Goal: Task Accomplishment & Management: Complete application form

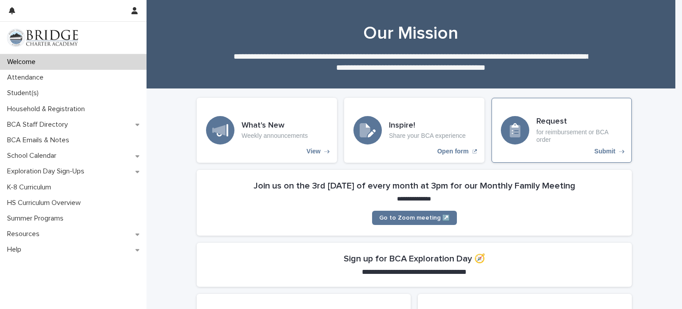
click at [581, 133] on p "for reimbursement or BCA order" at bounding box center [580, 135] width 86 height 15
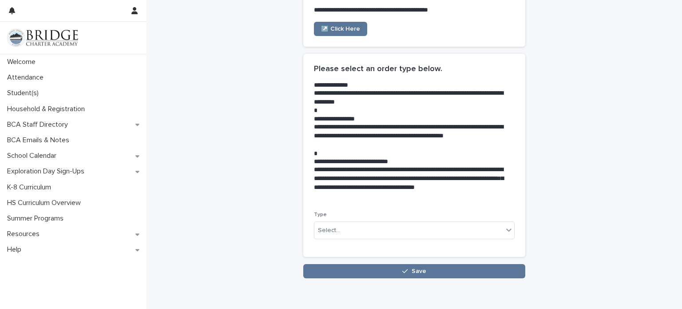
scroll to position [147, 0]
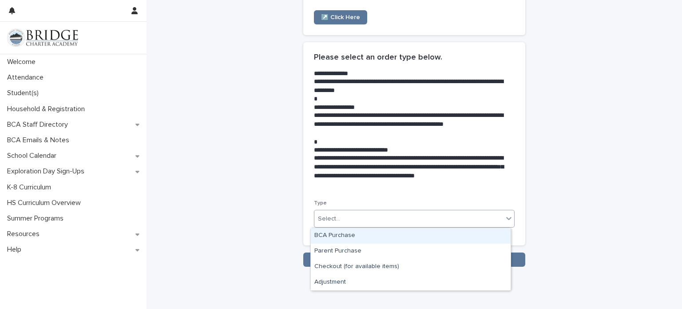
click at [504, 224] on div at bounding box center [509, 218] width 11 height 16
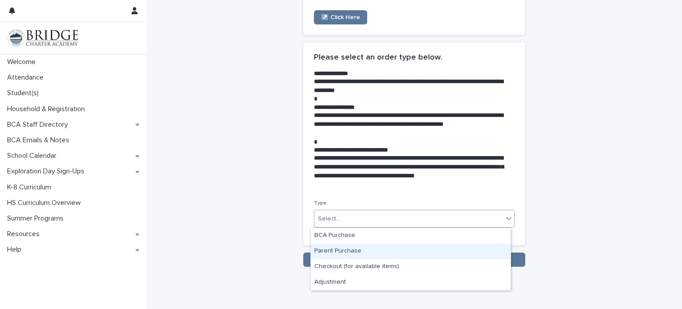
click at [458, 253] on div "Parent Purchase" at bounding box center [411, 251] width 200 height 16
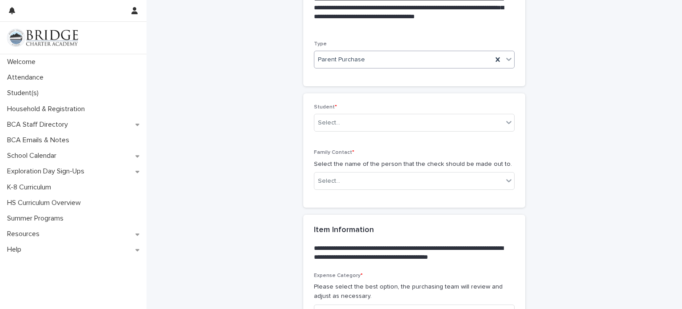
scroll to position [330, 0]
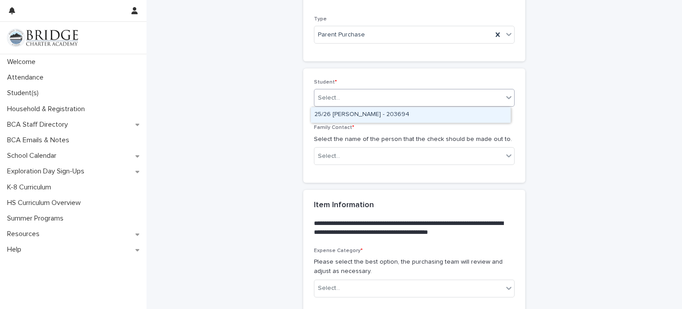
click at [504, 94] on div at bounding box center [509, 97] width 11 height 16
click at [456, 117] on div "25/26 [PERSON_NAME] - 203694" at bounding box center [411, 115] width 200 height 16
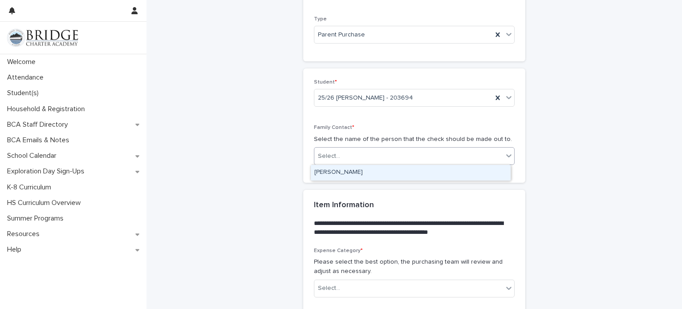
click at [497, 159] on div "Select..." at bounding box center [409, 156] width 189 height 15
click at [489, 177] on div "[PERSON_NAME]" at bounding box center [411, 173] width 200 height 16
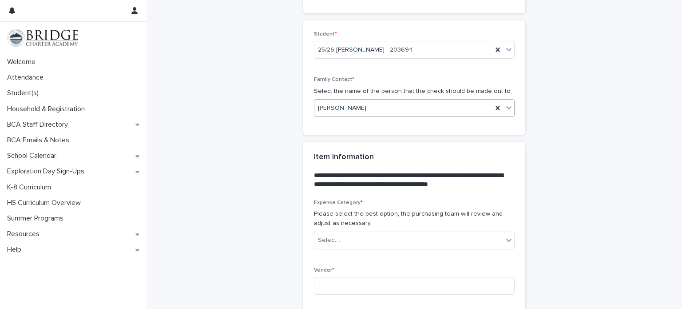
scroll to position [466, 0]
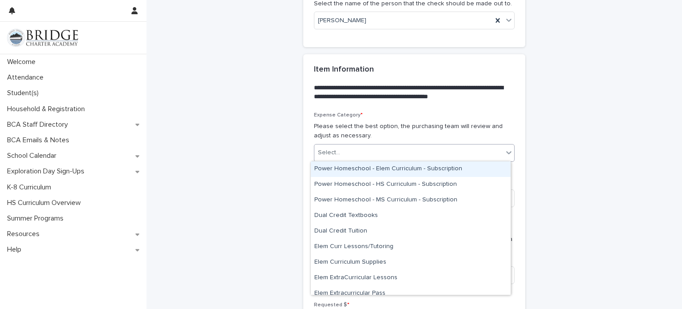
click at [504, 151] on div at bounding box center [509, 152] width 11 height 16
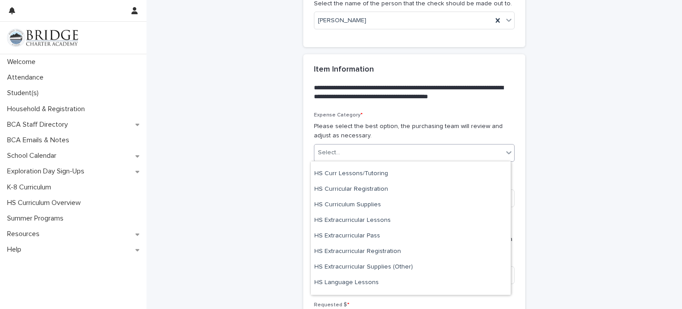
scroll to position [213, 0]
click at [393, 255] on div "HS Extracurricular Registration" at bounding box center [411, 251] width 200 height 16
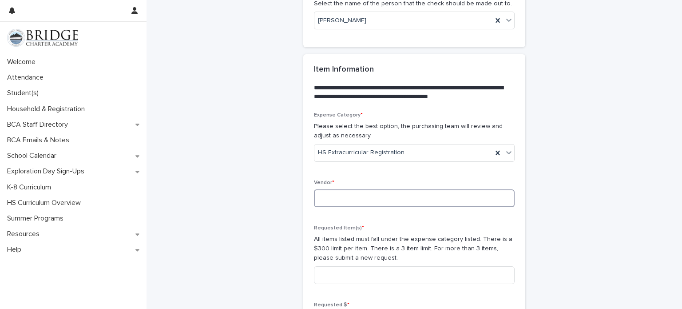
click at [390, 196] on input at bounding box center [414, 198] width 201 height 18
click at [390, 196] on input "**" at bounding box center [414, 198] width 201 height 18
type input "**********"
click at [385, 273] on input at bounding box center [414, 275] width 201 height 18
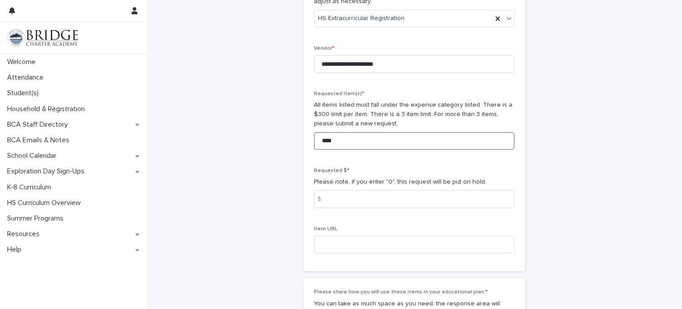
scroll to position [601, 0]
type input "*"
type input "**********"
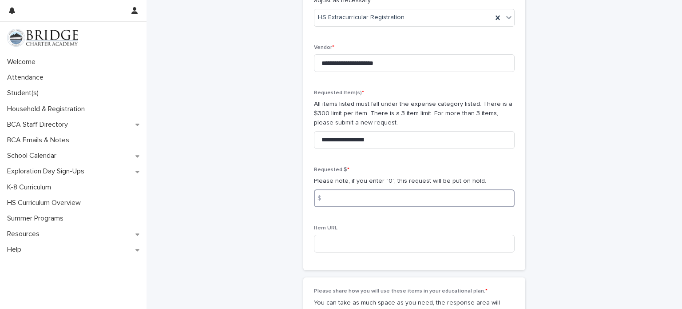
click at [368, 197] on input at bounding box center [414, 198] width 201 height 18
type input "******"
click at [570, 230] on div "**********" at bounding box center [414, 21] width 435 height 1242
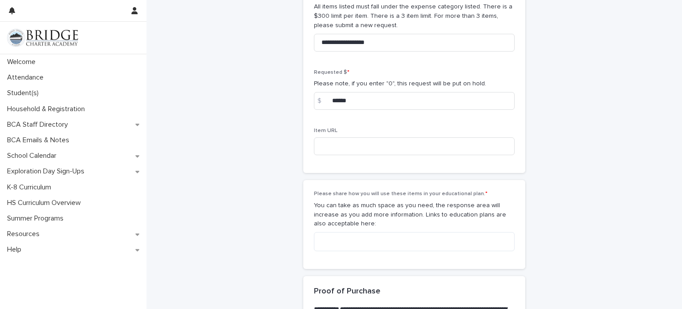
scroll to position [702, 0]
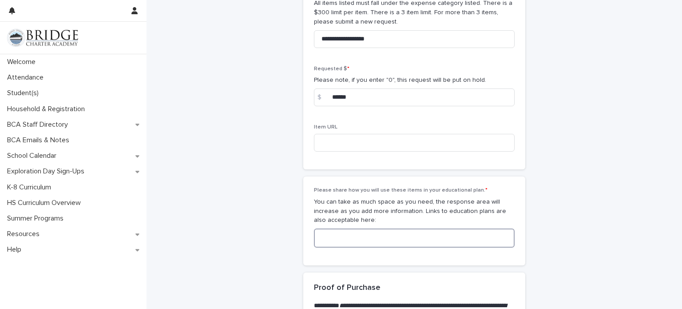
click at [416, 239] on textarea at bounding box center [414, 237] width 201 height 19
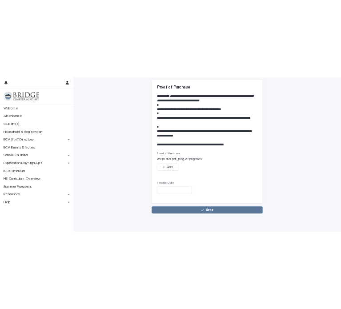
scroll to position [972, 0]
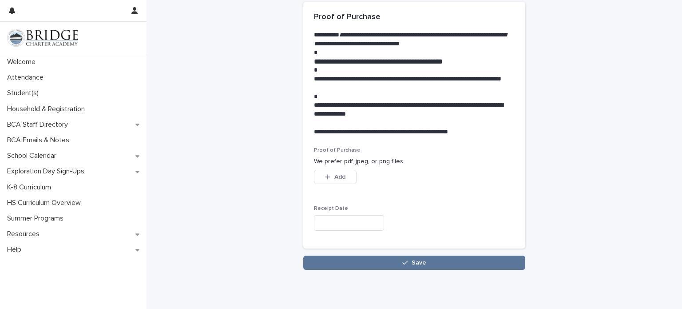
type textarea "**********"
click at [335, 183] on button "Add" at bounding box center [335, 177] width 43 height 14
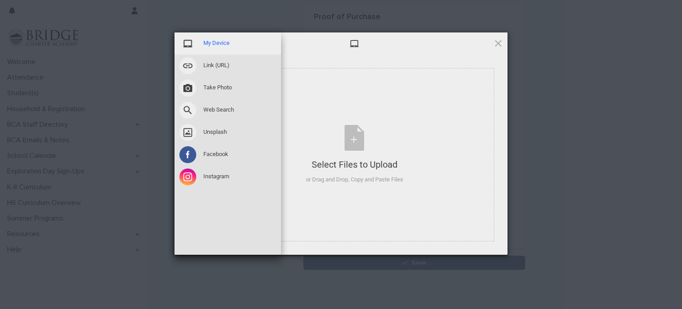
click at [209, 46] on span "My Device" at bounding box center [216, 43] width 26 height 8
click at [215, 47] on span "My Device" at bounding box center [216, 43] width 26 height 8
click at [210, 45] on span "My Device" at bounding box center [216, 43] width 26 height 8
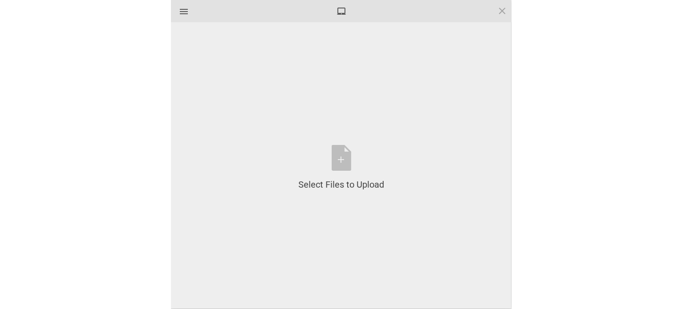
scroll to position [904, 0]
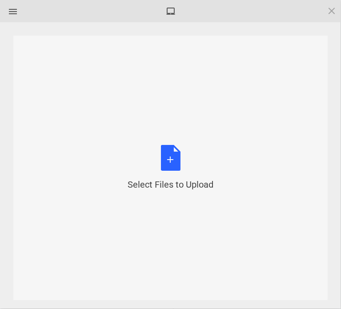
click at [171, 168] on div "Select Files to Upload or Drag and Drop, Copy and Paste Files" at bounding box center [170, 168] width 86 height 46
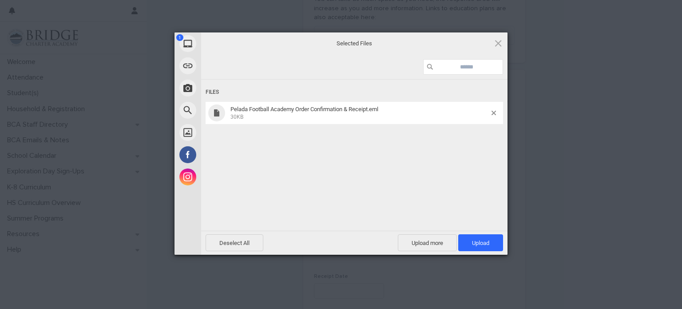
scroll to position [876, 0]
click at [478, 240] on span "Upload 1" at bounding box center [480, 242] width 17 height 7
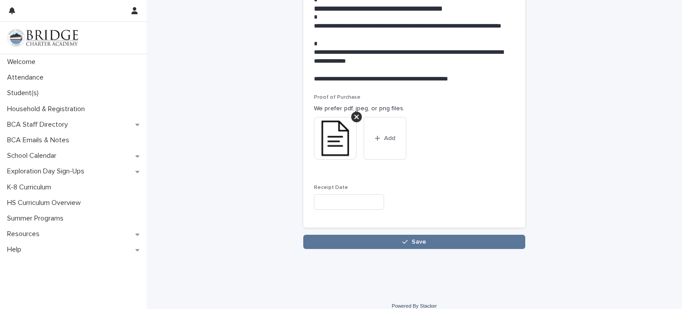
scroll to position [1035, 0]
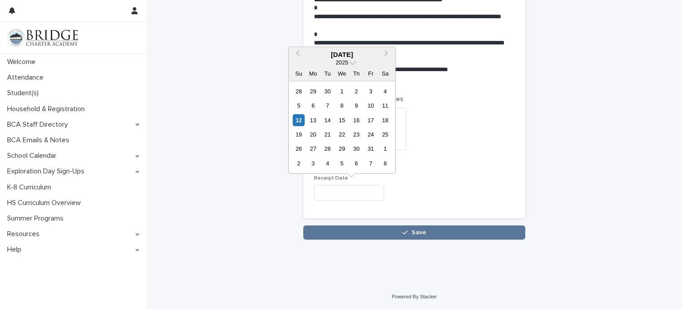
click at [362, 194] on input "text" at bounding box center [349, 193] width 70 height 16
click at [386, 106] on div "11" at bounding box center [385, 106] width 12 height 12
click at [327, 192] on input "**********" at bounding box center [349, 193] width 70 height 16
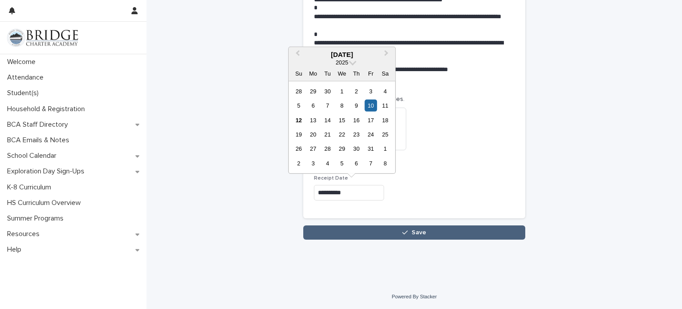
type input "**********"
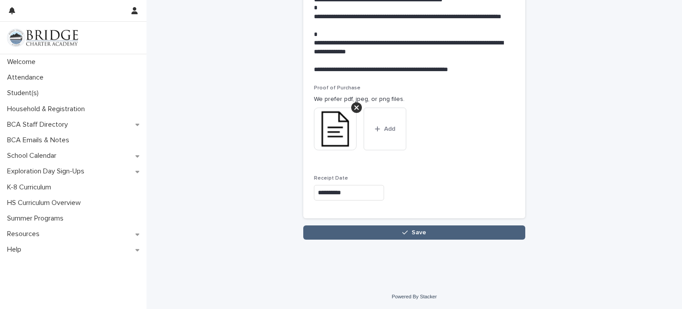
click at [403, 231] on icon "button" at bounding box center [404, 232] width 5 height 6
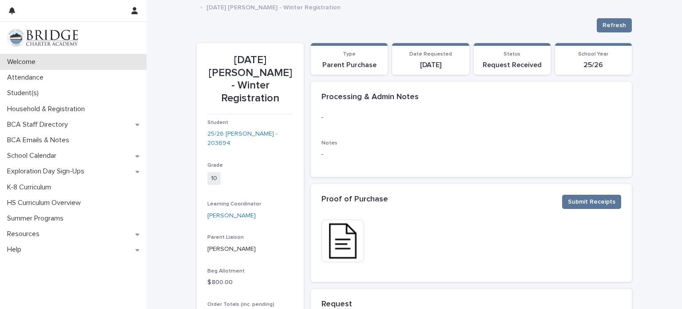
click at [115, 65] on div "Welcome" at bounding box center [73, 62] width 147 height 16
